Goal: Information Seeking & Learning: Learn about a topic

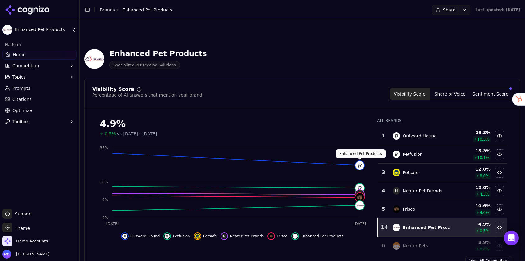
click at [105, 11] on link "Brands" at bounding box center [107, 9] width 15 height 5
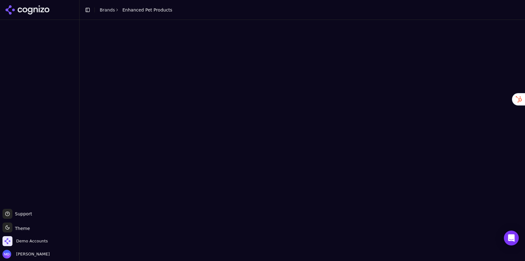
click at [38, 240] on html "Support Support Toggle theme Theme Demo Accounts [PERSON_NAME] Toggle Sidebar B…" at bounding box center [262, 130] width 525 height 261
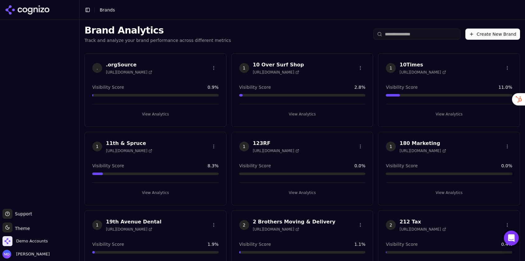
click at [38, 242] on html "Support Support Toggle theme Theme Demo Accounts Melissa Dowd Toggle Sidebar Br…" at bounding box center [262, 130] width 525 height 261
click at [34, 241] on span "Demo Accounts" at bounding box center [32, 241] width 32 height 6
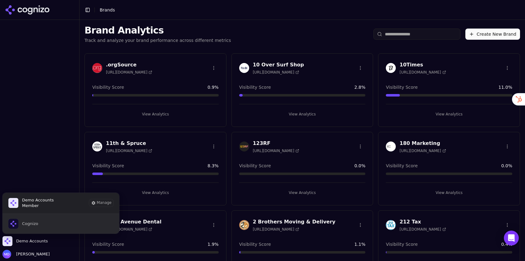
click at [43, 227] on button "Cognizo" at bounding box center [60, 224] width 117 height 20
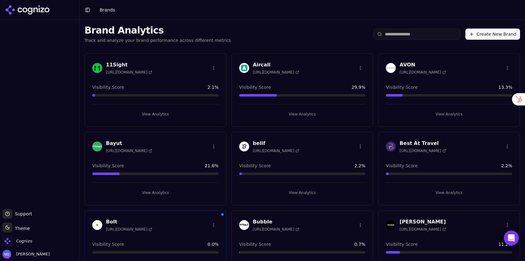
click at [403, 31] on input "search" at bounding box center [416, 34] width 87 height 11
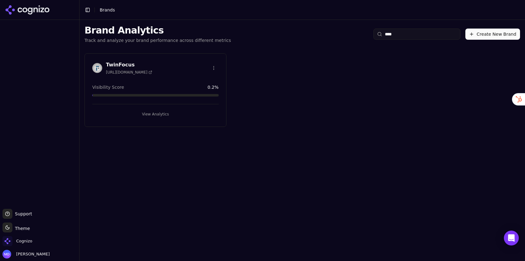
type input "****"
click at [161, 118] on button "View Analytics" at bounding box center [155, 114] width 126 height 10
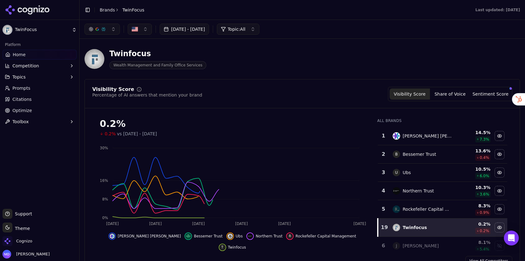
click at [209, 31] on button "Jul 13, 2025 - Aug 12, 2025" at bounding box center [184, 29] width 49 height 11
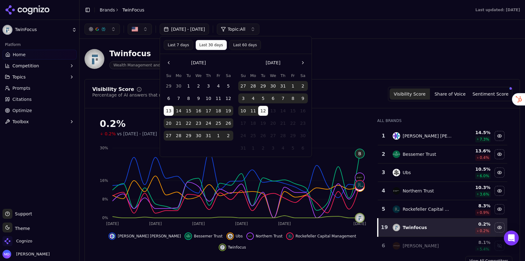
click at [332, 51] on div "Twinfocus Wealth Management and Family Office Services" at bounding box center [223, 59] width 278 height 20
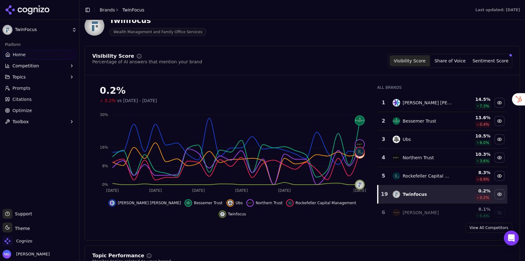
scroll to position [34, 0]
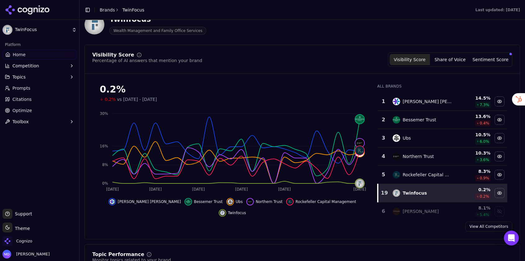
click at [494, 58] on button "Sentiment Score" at bounding box center [490, 59] width 40 height 11
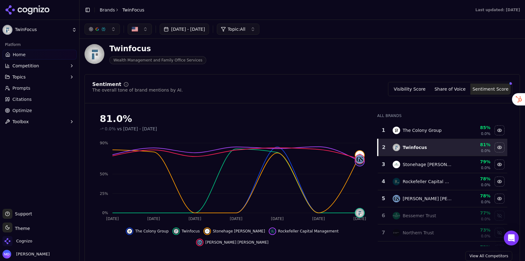
scroll to position [2, 0]
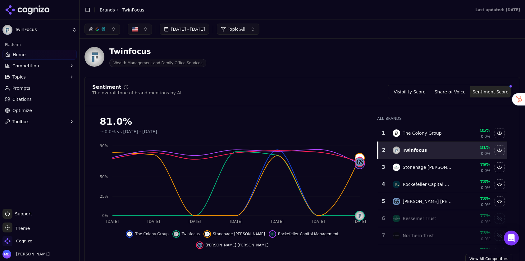
click at [9, 91] on link "Prompts" at bounding box center [39, 88] width 74 height 10
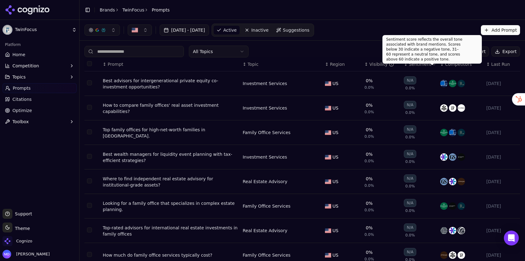
click at [419, 64] on div "Sentiment" at bounding box center [422, 64] width 26 height 6
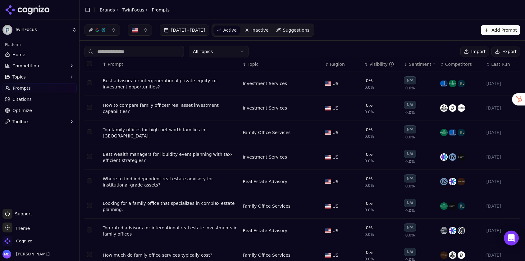
click at [419, 64] on div "Sentiment" at bounding box center [422, 64] width 26 height 6
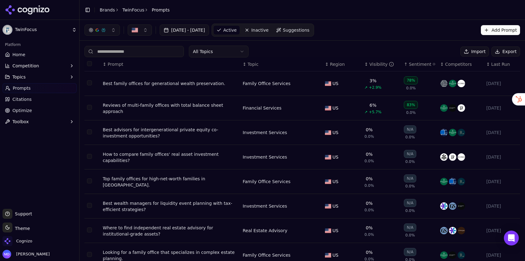
click at [111, 8] on link "Brands" at bounding box center [107, 9] width 15 height 5
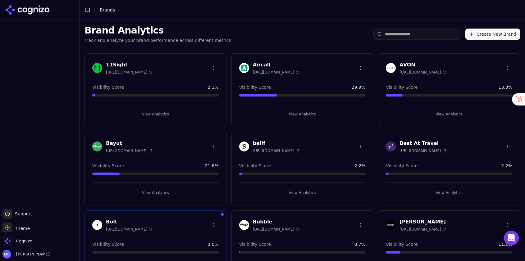
click at [428, 37] on input "search" at bounding box center [416, 34] width 87 height 11
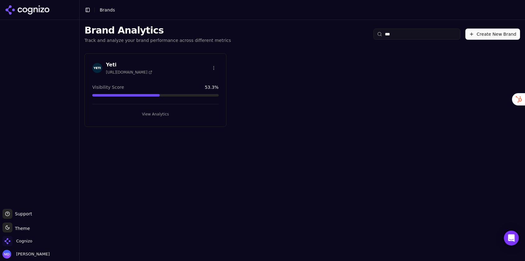
type input "***"
click at [201, 115] on button "View Analytics" at bounding box center [155, 114] width 126 height 10
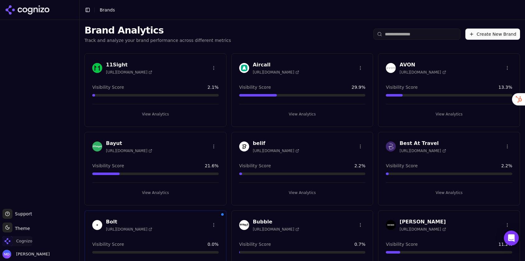
click at [27, 244] on span "Cognizo" at bounding box center [17, 241] width 30 height 10
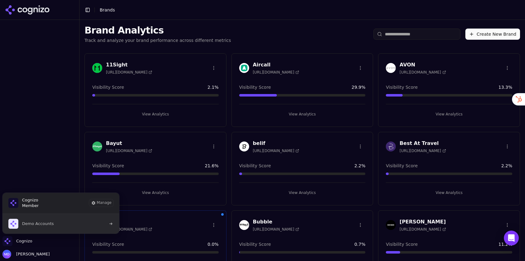
click at [44, 224] on span "Demo Accounts" at bounding box center [38, 224] width 32 height 6
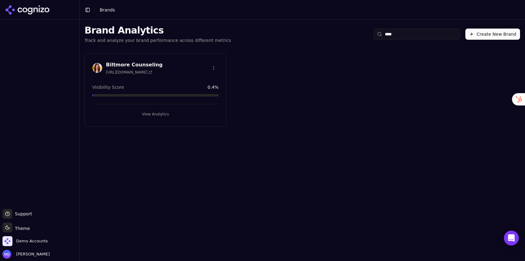
type input "****"
click at [167, 112] on button "View Analytics" at bounding box center [155, 114] width 126 height 10
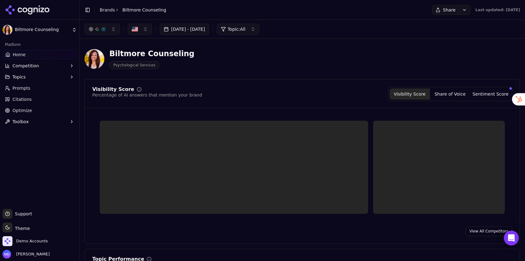
click at [31, 111] on link "Optimize" at bounding box center [39, 111] width 74 height 10
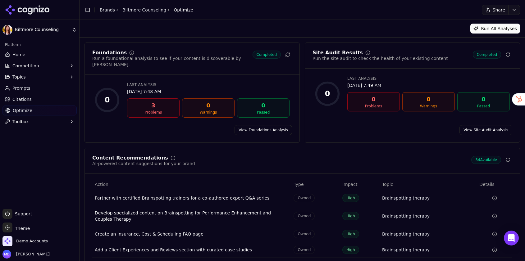
scroll to position [35, 0]
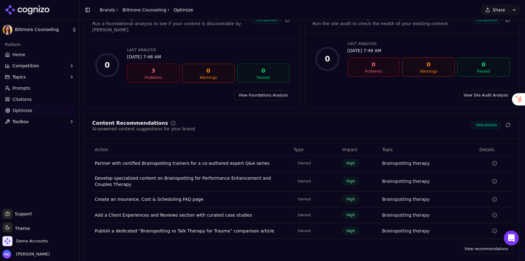
click at [475, 244] on link "View recommendations" at bounding box center [486, 249] width 52 height 10
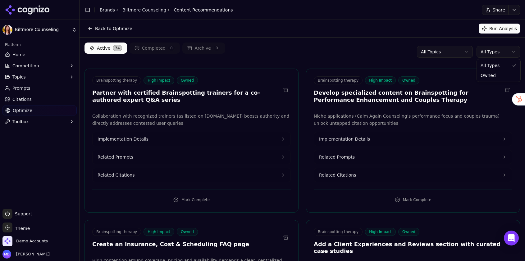
click at [493, 47] on html "Biltmore Counseling Platform Home Competition Topics Prompts Citations Optimize…" at bounding box center [262, 130] width 525 height 261
click at [493, 50] on html "Biltmore Counseling Platform Home Competition Topics Prompts Citations Optimize…" at bounding box center [262, 130] width 525 height 261
click at [17, 91] on span "Prompts" at bounding box center [21, 88] width 18 height 6
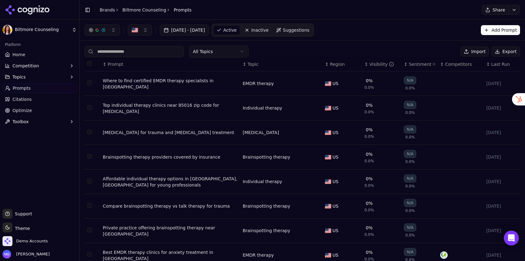
click at [20, 109] on span "Optimize" at bounding box center [22, 110] width 20 height 6
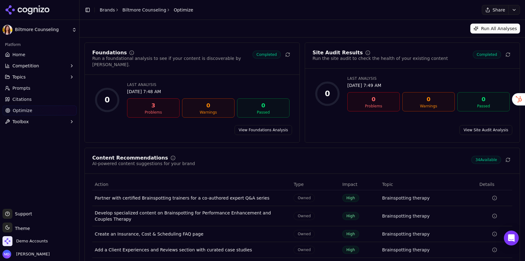
click at [23, 53] on span "Home" at bounding box center [18, 55] width 13 height 6
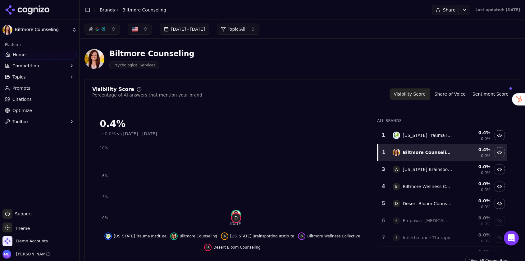
click at [32, 112] on link "Optimize" at bounding box center [39, 111] width 74 height 10
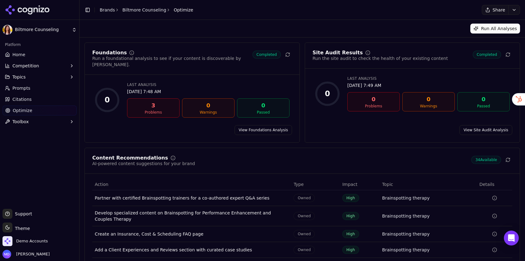
click at [251, 125] on link "View Foundations Analysis" at bounding box center [262, 130] width 57 height 10
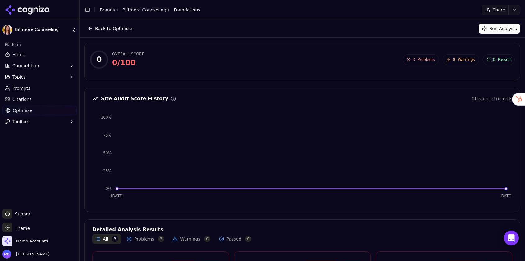
click at [98, 29] on button "Back to Optimize" at bounding box center [109, 29] width 51 height 10
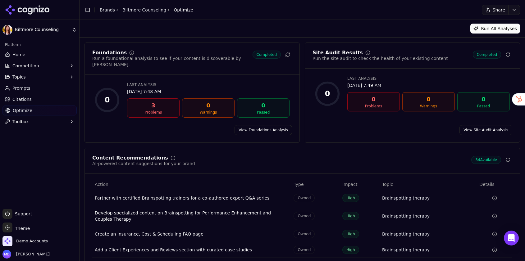
click at [471, 125] on link "View Site Audit Analysis" at bounding box center [485, 130] width 53 height 10
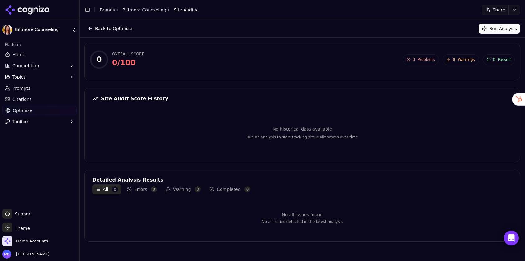
click at [111, 32] on button "Back to Optimize" at bounding box center [109, 29] width 51 height 10
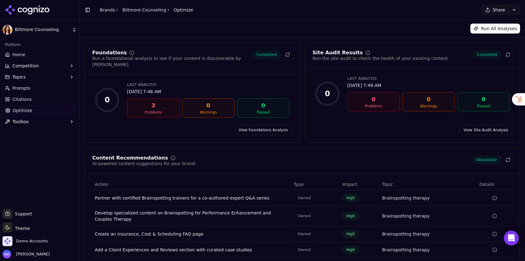
click at [22, 88] on span "Prompts" at bounding box center [21, 88] width 18 height 6
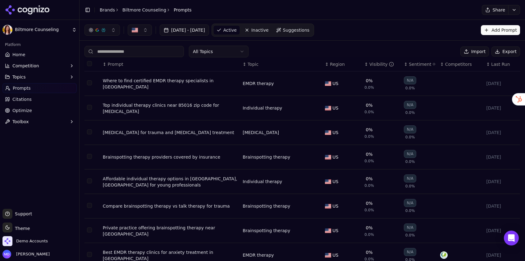
click at [371, 64] on div "Visibility" at bounding box center [381, 64] width 25 height 6
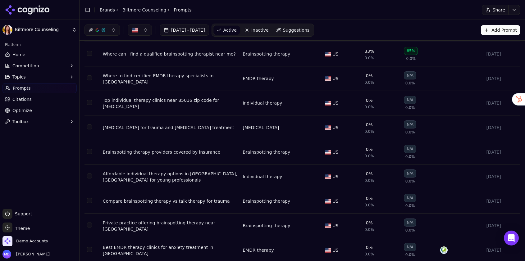
scroll to position [33, 0]
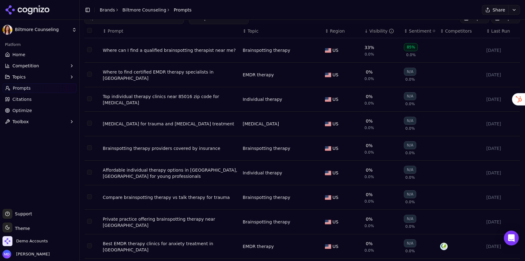
click at [34, 73] on button "Topics" at bounding box center [39, 77] width 74 height 10
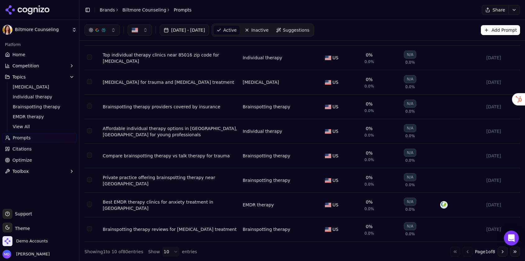
scroll to position [0, 0]
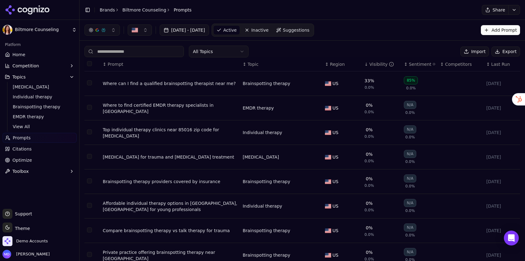
click at [57, 57] on link "Home" at bounding box center [39, 55] width 74 height 10
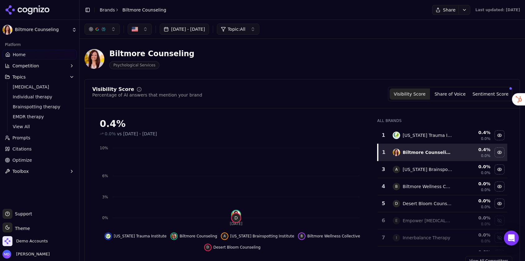
click at [29, 147] on span "Citations" at bounding box center [21, 149] width 19 height 6
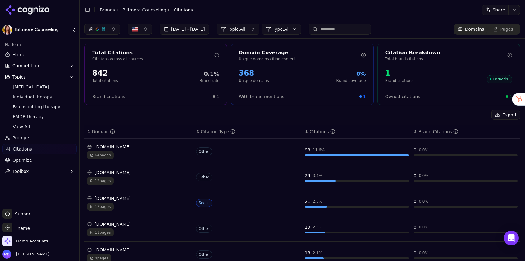
click at [29, 57] on link "Home" at bounding box center [39, 55] width 74 height 10
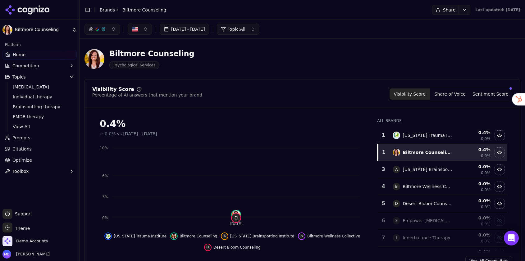
click at [38, 54] on link "Home" at bounding box center [39, 55] width 74 height 10
click at [30, 77] on button "Topics" at bounding box center [39, 77] width 74 height 10
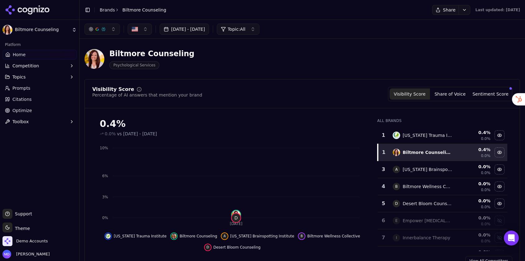
click at [30, 77] on button "Topics" at bounding box center [39, 77] width 74 height 10
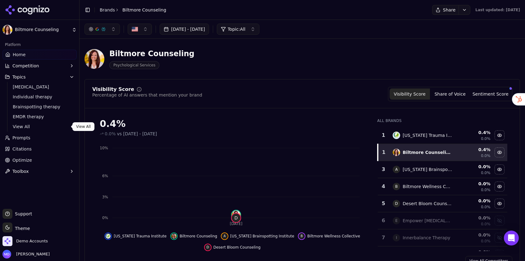
click at [23, 127] on span "View All" at bounding box center [40, 127] width 54 height 6
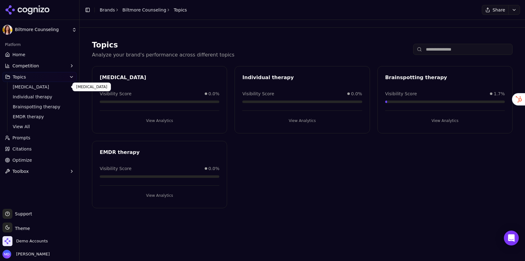
click at [30, 54] on link "Home" at bounding box center [39, 55] width 74 height 10
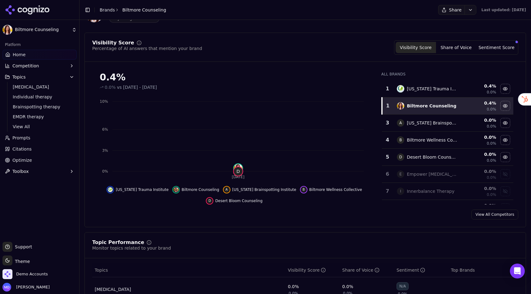
scroll to position [47, 0]
click at [499, 46] on button "Sentiment Score" at bounding box center [496, 47] width 40 height 11
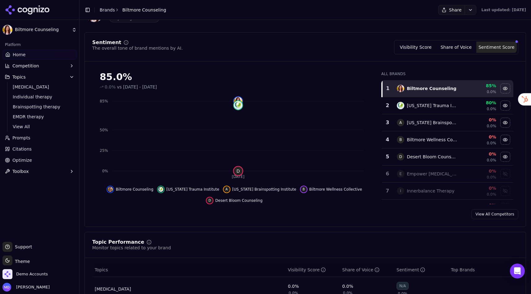
click at [415, 48] on button "Visibility Score" at bounding box center [416, 47] width 40 height 11
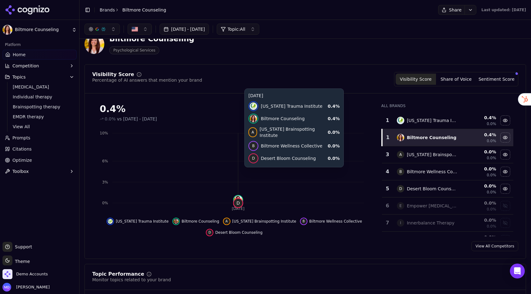
scroll to position [0, 0]
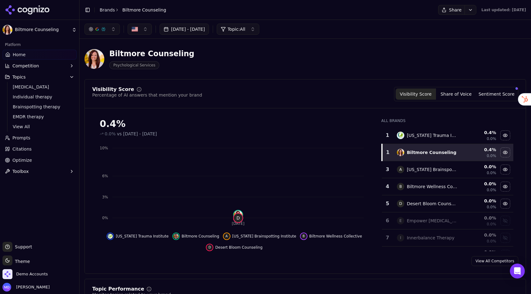
click at [68, 78] on button "Topics" at bounding box center [39, 77] width 74 height 10
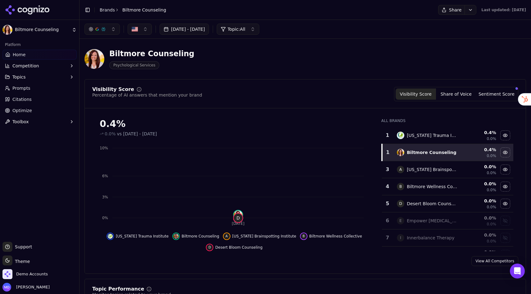
click at [36, 66] on span "Competition" at bounding box center [25, 66] width 27 height 6
click at [31, 97] on span "Explore" at bounding box center [40, 96] width 54 height 6
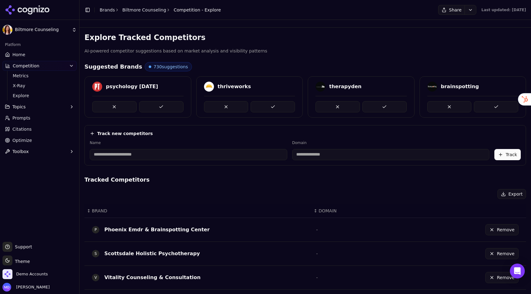
click at [201, 154] on input at bounding box center [188, 154] width 197 height 11
click at [297, 157] on input at bounding box center [390, 154] width 197 height 11
click at [295, 173] on div "Explore Tracked Competitors AI-powered competitor suggestions based on market a…" at bounding box center [304, 252] width 441 height 439
click at [35, 76] on span "Metrics" at bounding box center [40, 76] width 54 height 6
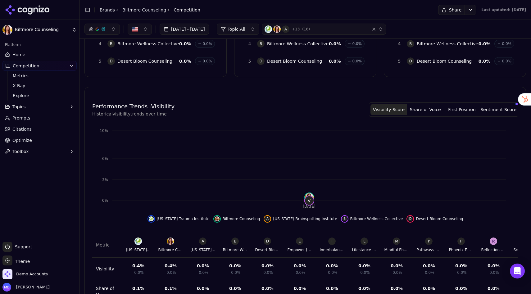
scroll to position [106, 0]
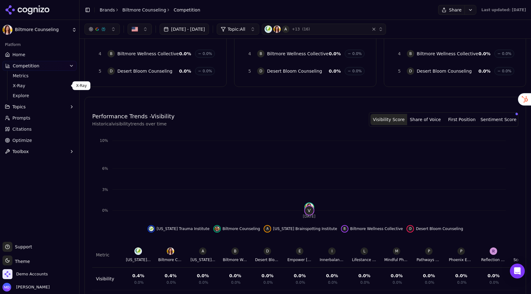
click at [16, 87] on span "X-Ray" at bounding box center [40, 86] width 54 height 6
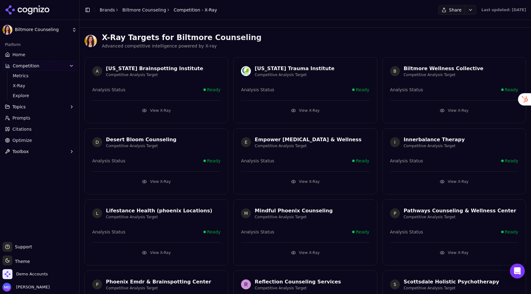
click at [157, 112] on button "View X-Ray" at bounding box center [156, 111] width 128 height 10
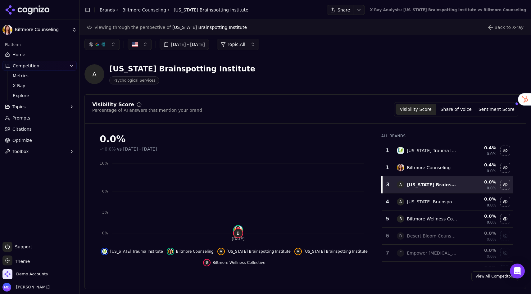
click at [29, 54] on link "Home" at bounding box center [39, 55] width 74 height 10
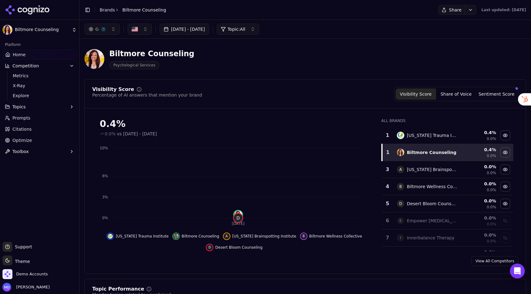
click at [29, 108] on button "Topics" at bounding box center [39, 107] width 74 height 10
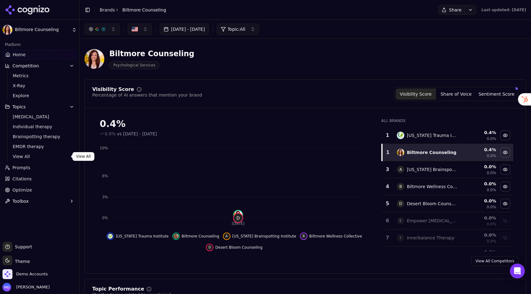
click at [27, 155] on span "View All" at bounding box center [40, 156] width 54 height 6
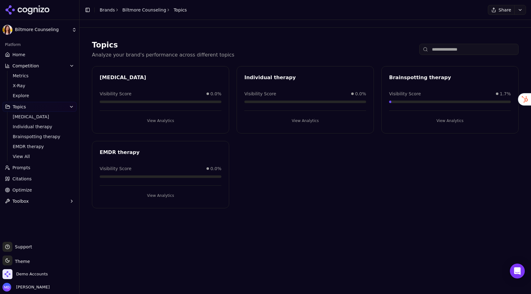
click at [31, 107] on button "Topics" at bounding box center [39, 107] width 74 height 10
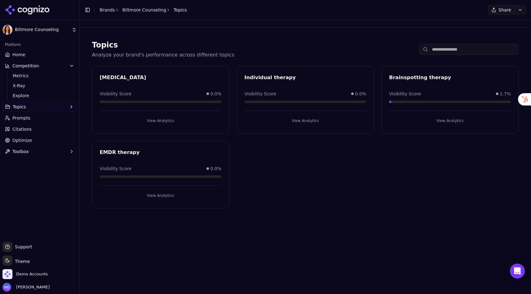
click at [26, 120] on span "Prompts" at bounding box center [21, 118] width 18 height 6
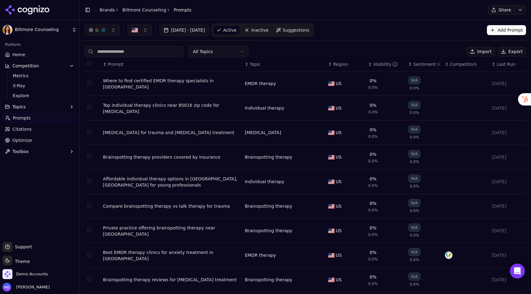
click at [310, 30] on span "Suggestions" at bounding box center [296, 30] width 27 height 6
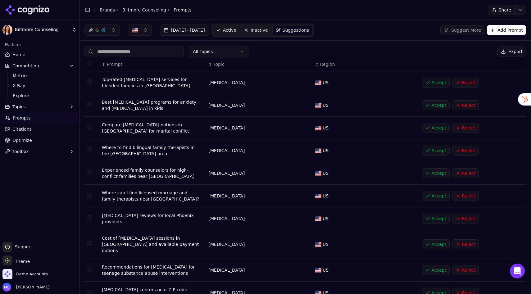
click at [495, 34] on button "Add Prompt" at bounding box center [506, 30] width 39 height 10
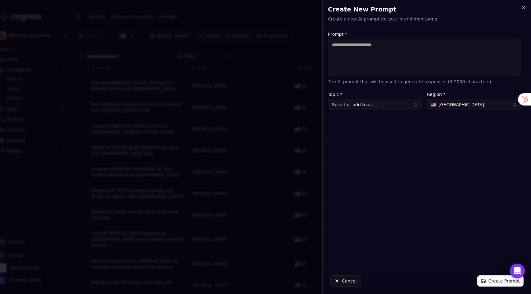
click at [305, 51] on div at bounding box center [265, 147] width 531 height 294
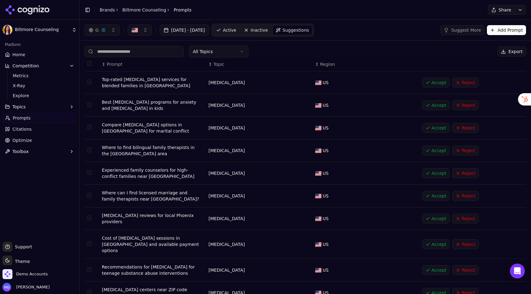
click at [236, 31] on span "Active" at bounding box center [229, 30] width 13 height 6
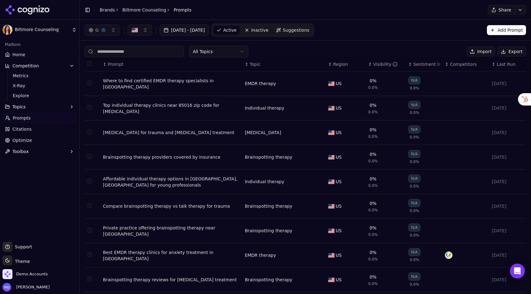
click at [377, 66] on div "Visibility" at bounding box center [385, 64] width 25 height 6
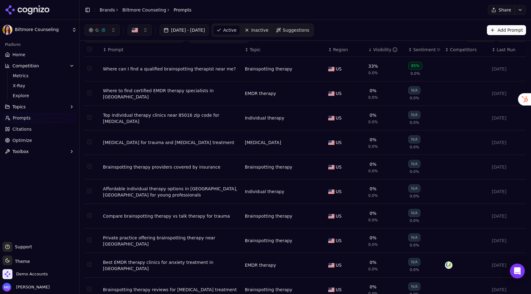
scroll to position [15, 0]
click at [192, 189] on div "Affordable individual therapy options in Phoenix, AZ for young professionals" at bounding box center [171, 191] width 137 height 12
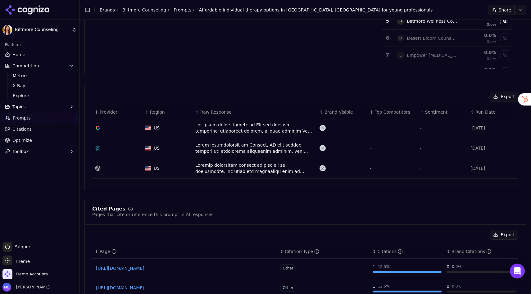
scroll to position [160, 0]
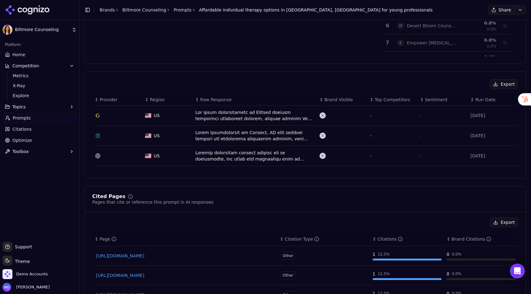
click at [30, 129] on link "Citations" at bounding box center [39, 129] width 74 height 10
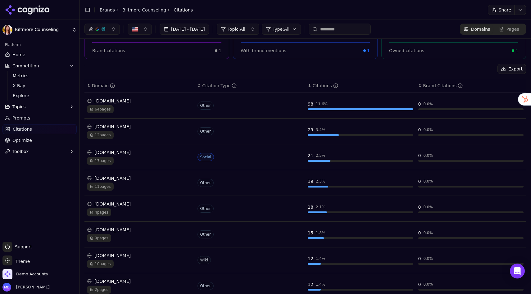
scroll to position [33, 0]
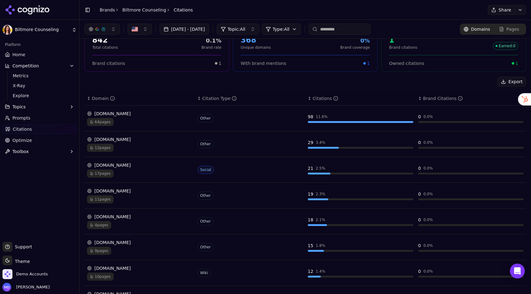
click at [175, 123] on div "64 pages" at bounding box center [140, 122] width 106 height 8
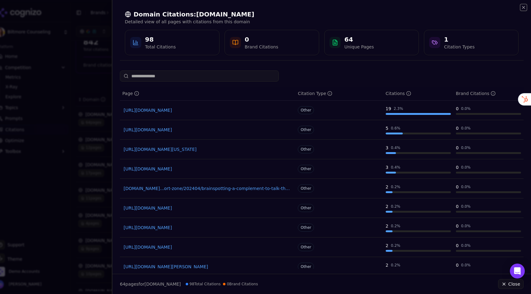
click at [524, 7] on icon "button" at bounding box center [523, 7] width 2 height 2
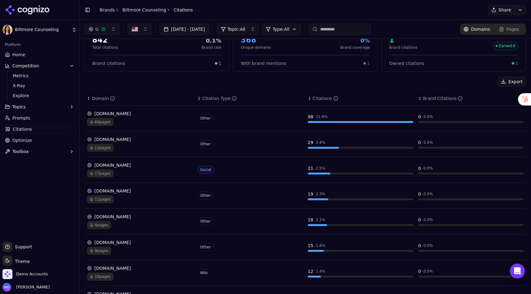
click at [27, 140] on span "Optimize" at bounding box center [22, 140] width 20 height 6
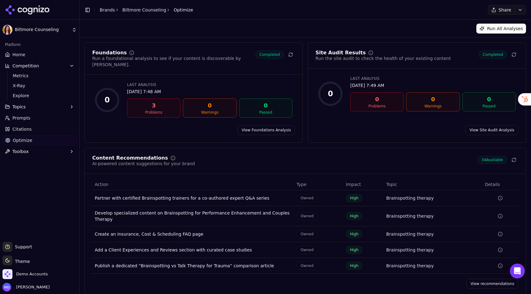
scroll to position [2, 0]
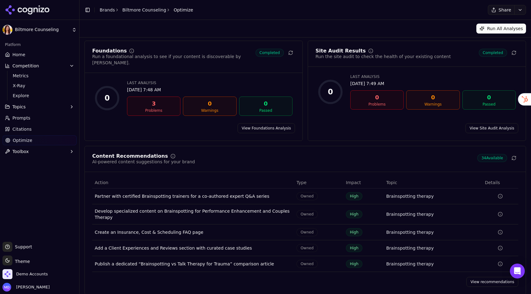
click at [495, 261] on link "View recommendations" at bounding box center [492, 282] width 52 height 10
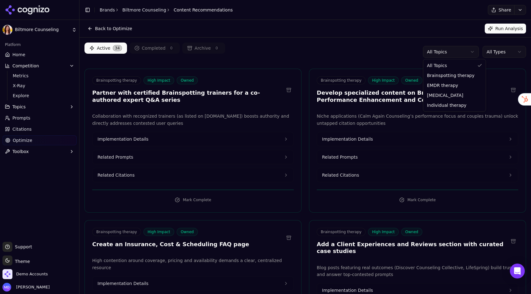
click at [450, 53] on html "Biltmore Counseling Platform Home Competition Metrics X-Ray Explore Topics Prom…" at bounding box center [265, 147] width 531 height 294
click at [383, 48] on html "Biltmore Counseling Platform Home Competition Metrics X-Ray Explore Topics Prom…" at bounding box center [265, 147] width 531 height 294
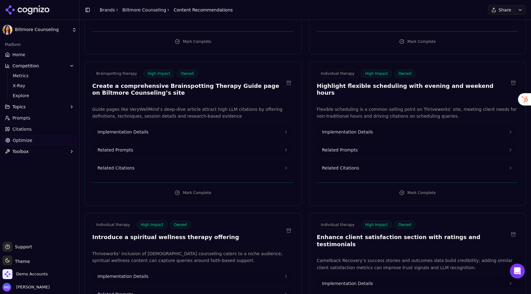
scroll to position [473, 0]
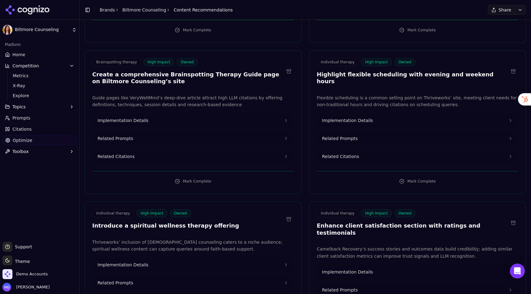
click at [162, 114] on button "Implementation Details" at bounding box center [193, 121] width 201 height 14
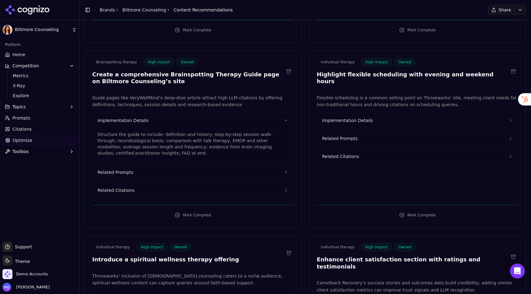
click at [133, 183] on button "Related Citations" at bounding box center [193, 190] width 201 height 14
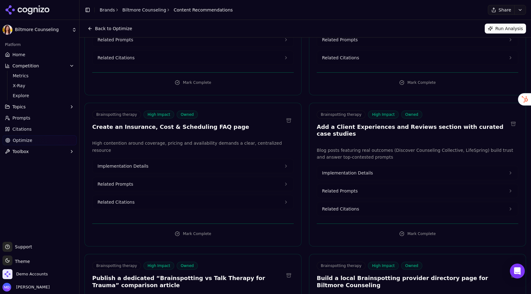
scroll to position [0, 0]
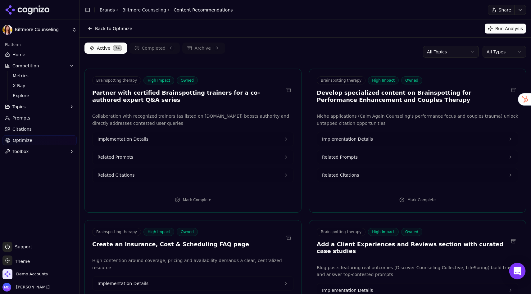
click at [515, 261] on icon "Open Intercom Messenger" at bounding box center [517, 271] width 7 height 8
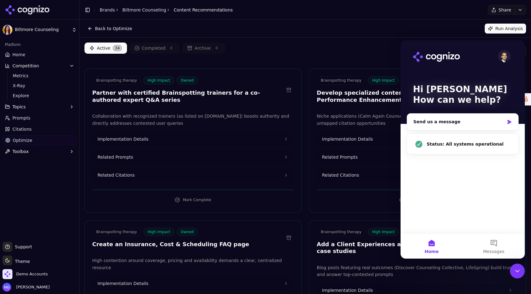
click at [379, 31] on div "Back to Optimize Run Analysis" at bounding box center [304, 29] width 441 height 10
click at [516, 261] on icon "Close Intercom Messenger" at bounding box center [517, 270] width 7 height 7
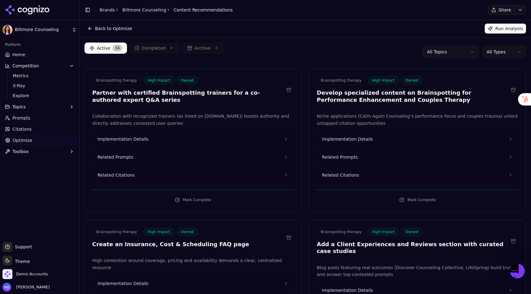
click at [30, 139] on span "Optimize" at bounding box center [23, 140] width 20 height 6
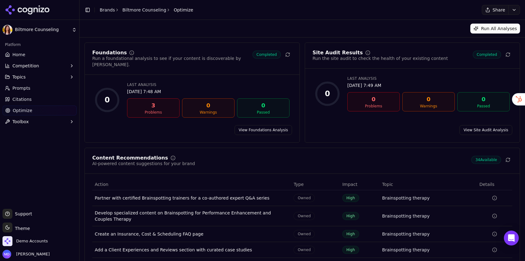
click at [496, 27] on button "Run All Analyses" at bounding box center [495, 29] width 50 height 10
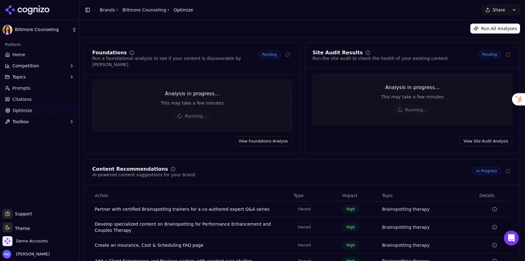
click at [104, 10] on link "Brands" at bounding box center [107, 9] width 15 height 5
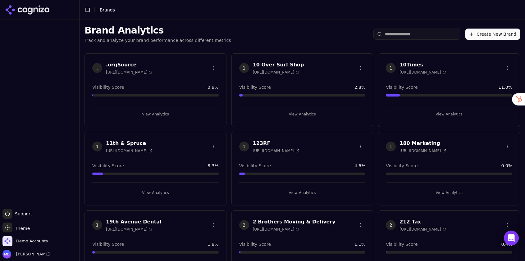
click at [404, 39] on input "search" at bounding box center [416, 34] width 87 height 11
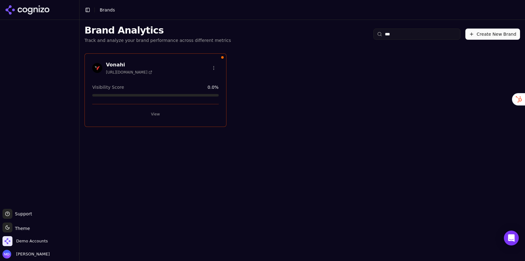
type input "***"
click at [176, 112] on button "View" at bounding box center [155, 114] width 126 height 10
